Goal: Find specific fact

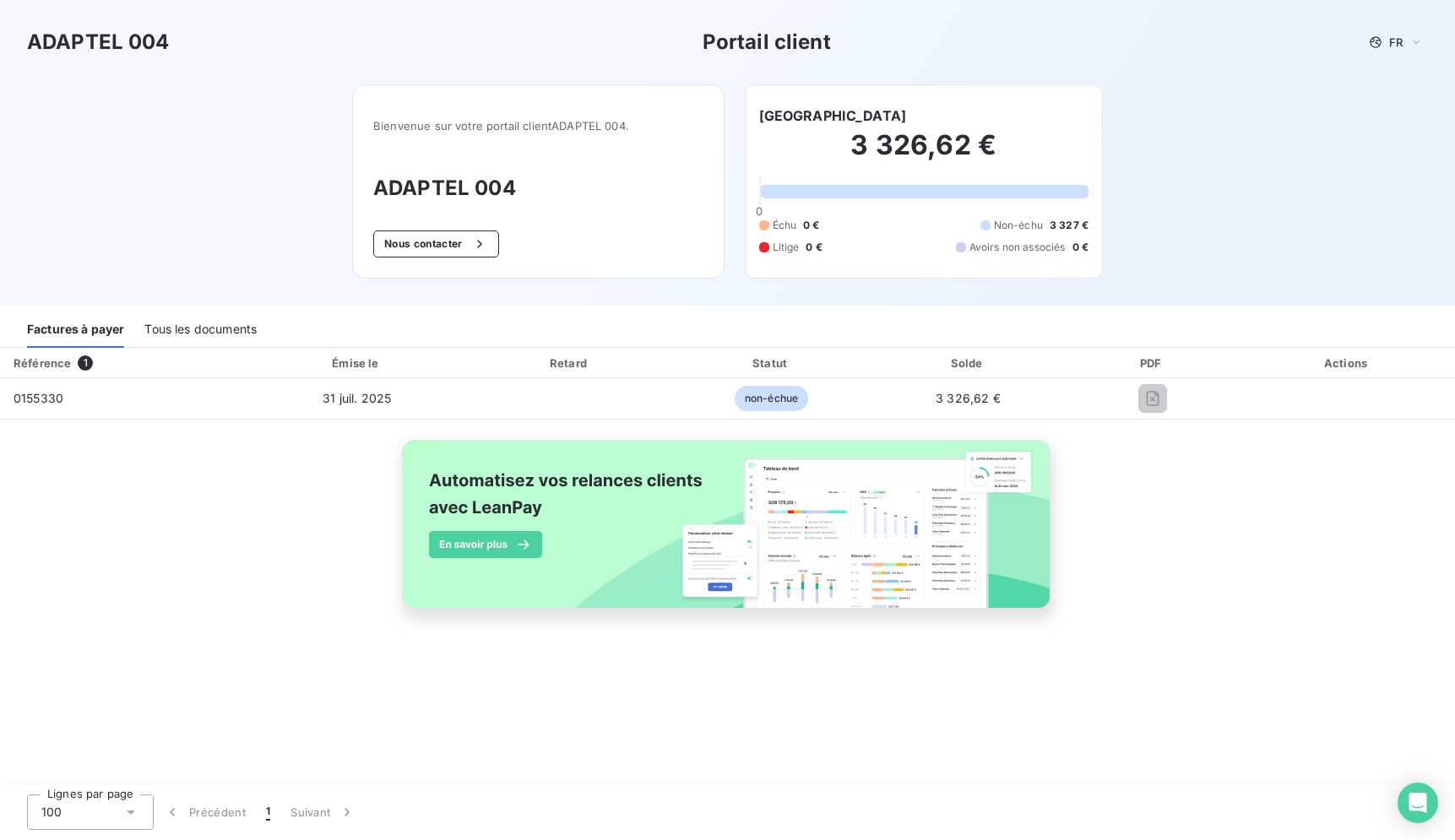
drag, startPoint x: 933, startPoint y: 110, endPoint x: 762, endPoint y: 115, distance: 171.1
click at [762, 115] on div "[GEOGRAPHIC_DATA]" at bounding box center [924, 115] width 329 height 20
copy h6 "[GEOGRAPHIC_DATA]"
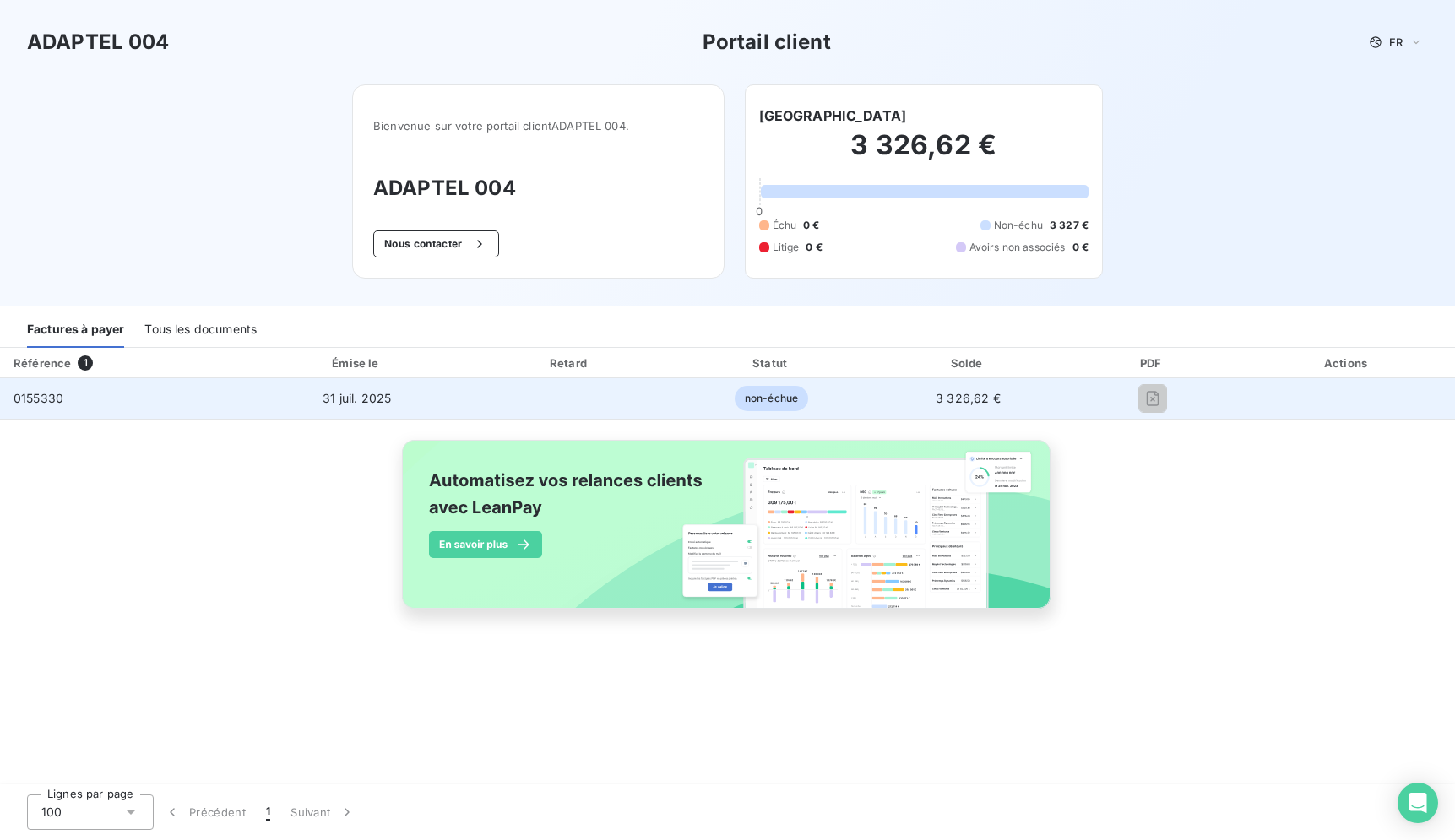
click at [82, 403] on td "0155330" at bounding box center [122, 399] width 246 height 41
drag, startPoint x: 67, startPoint y: 396, endPoint x: 7, endPoint y: 401, distance: 60.2
click at [7, 401] on td "0155330" at bounding box center [122, 399] width 246 height 41
copy span "0155330"
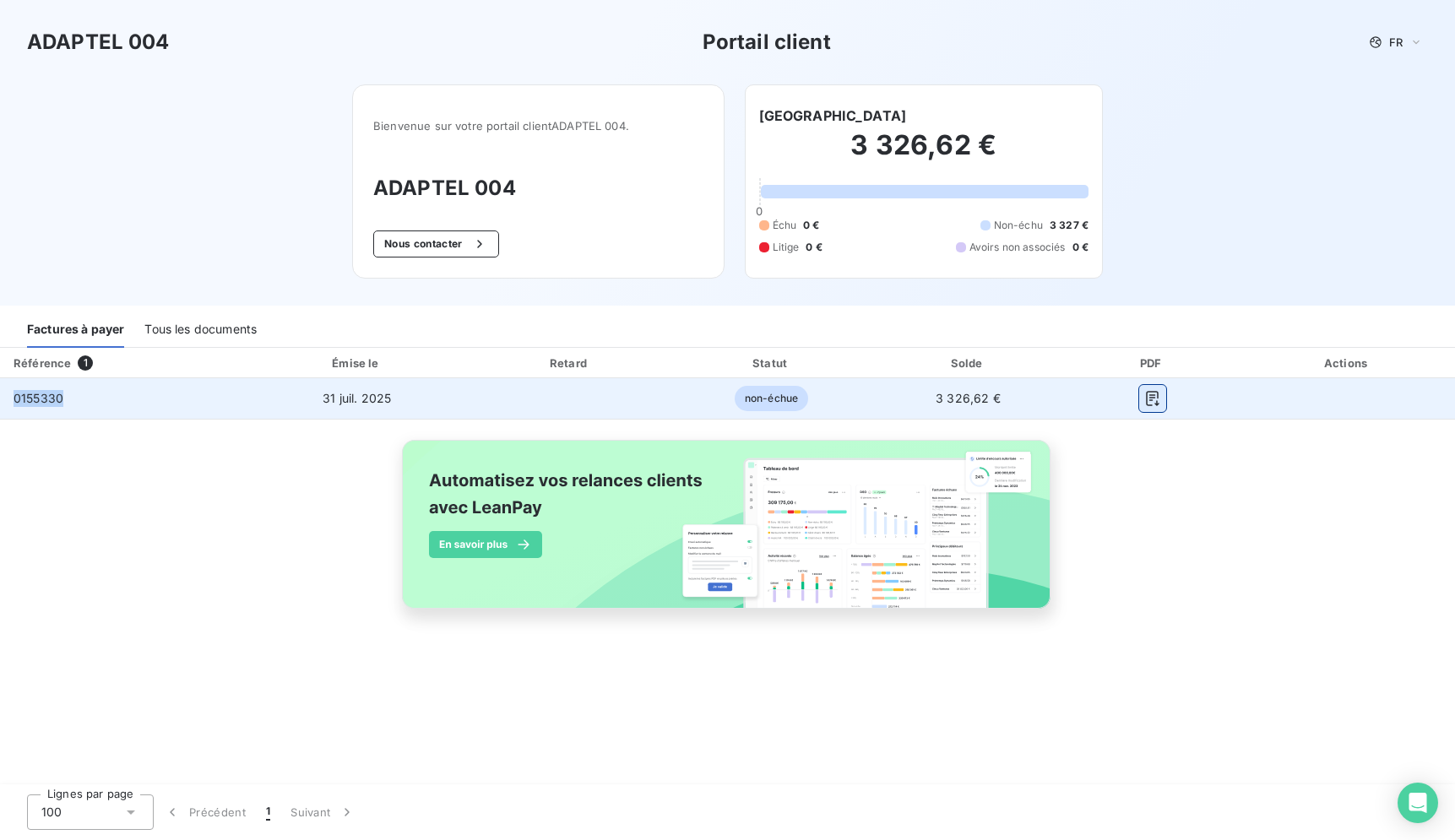
click at [1149, 395] on icon "button" at bounding box center [1153, 398] width 13 height 15
